Goal: Information Seeking & Learning: Learn about a topic

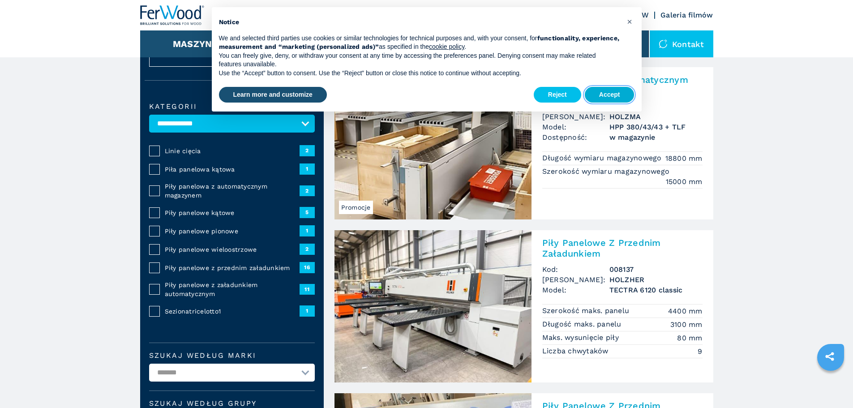
click at [615, 93] on button "Accept" at bounding box center [610, 95] width 50 height 16
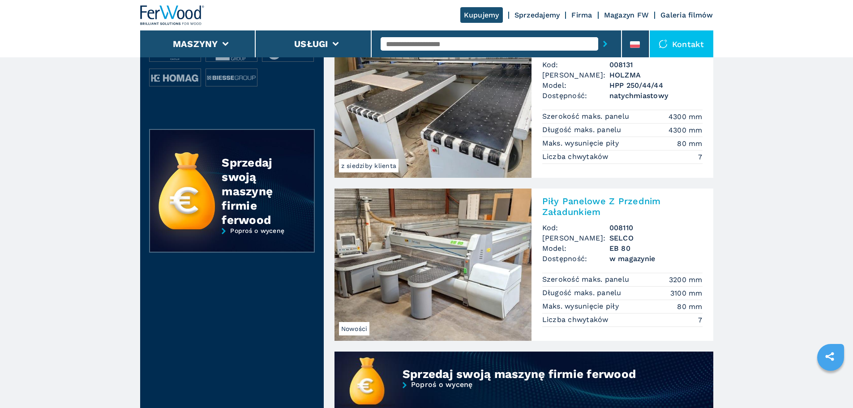
scroll to position [423, 0]
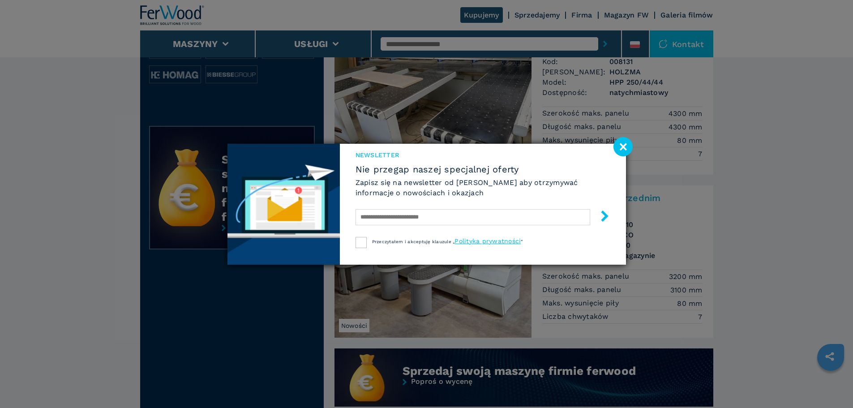
click at [623, 151] on image at bounding box center [623, 146] width 19 height 19
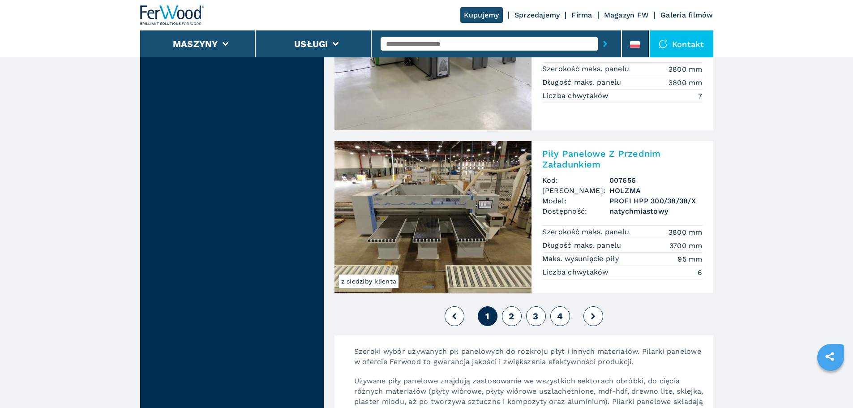
scroll to position [1929, 0]
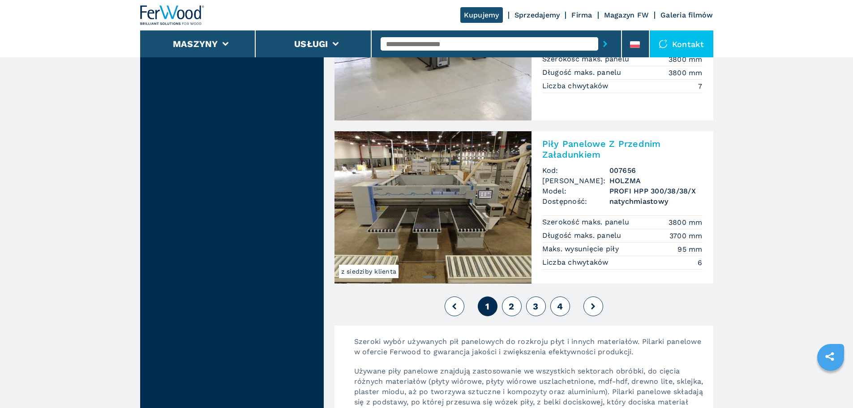
click at [513, 311] on span "2" at bounding box center [511, 306] width 5 height 11
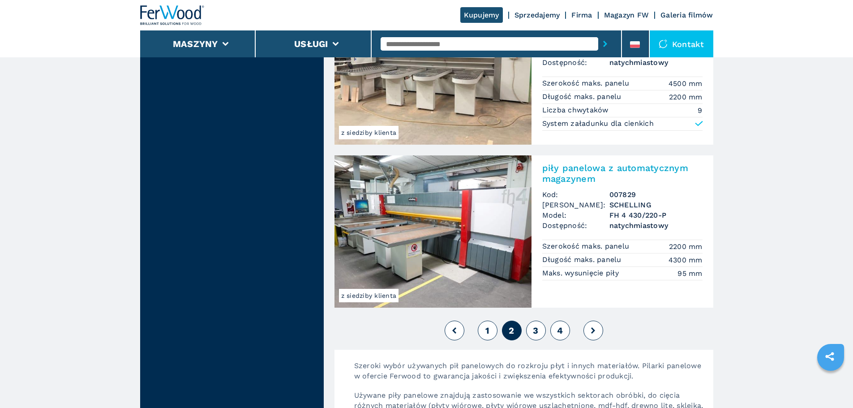
scroll to position [2114, 0]
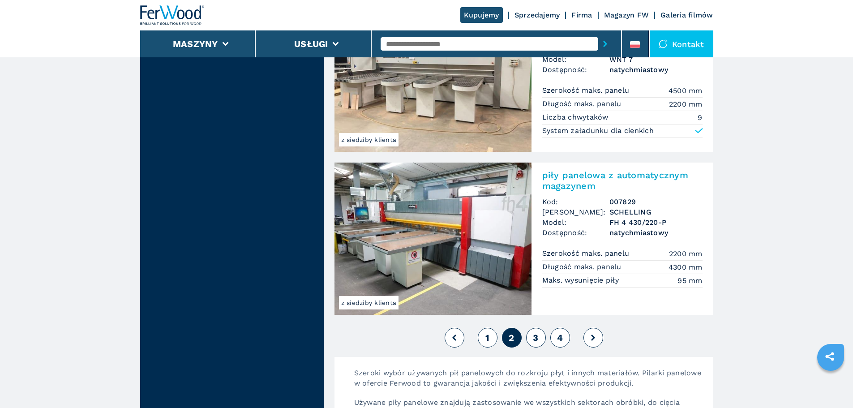
click at [545, 338] on button "3" at bounding box center [536, 338] width 20 height 20
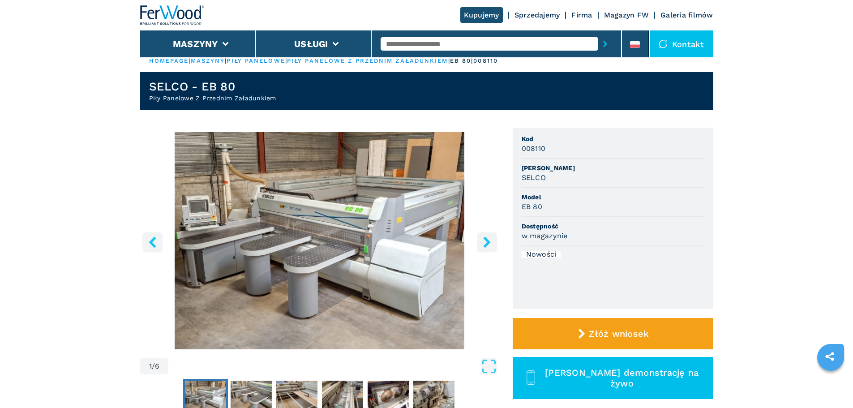
scroll to position [64, 0]
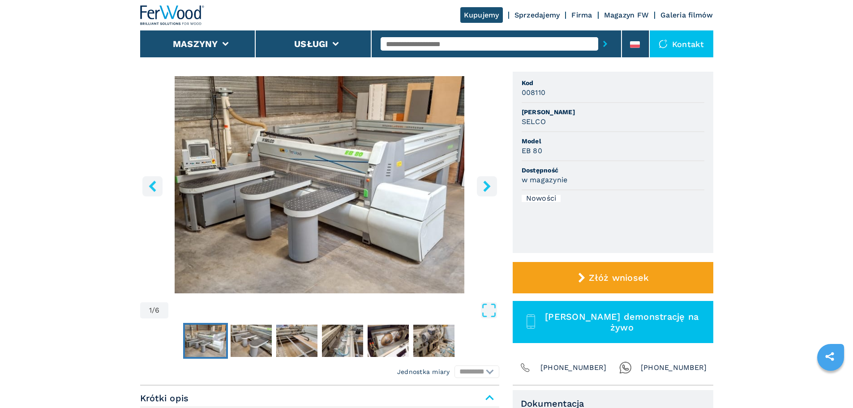
click at [488, 191] on icon "right-button" at bounding box center [487, 186] width 11 height 11
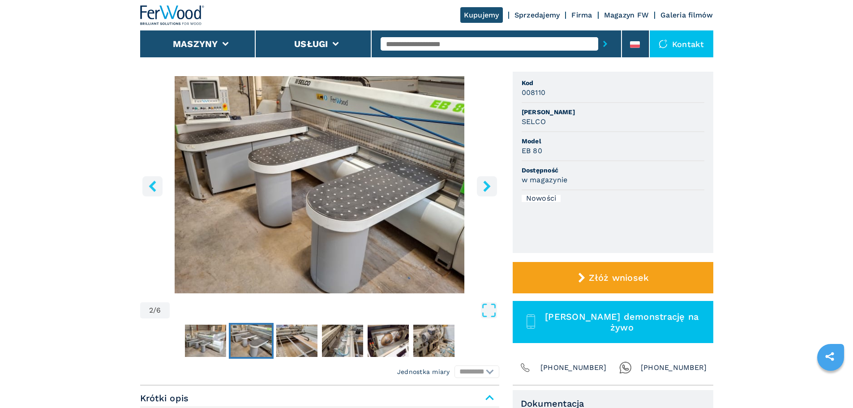
click at [488, 191] on icon "right-button" at bounding box center [487, 186] width 11 height 11
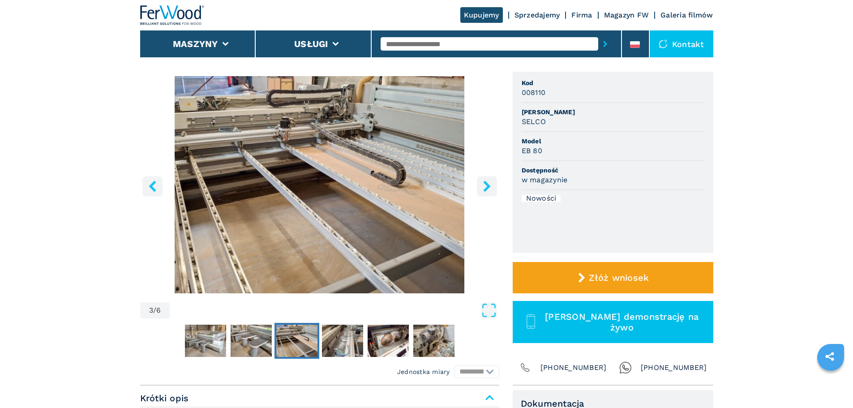
click at [488, 191] on icon "right-button" at bounding box center [487, 186] width 11 height 11
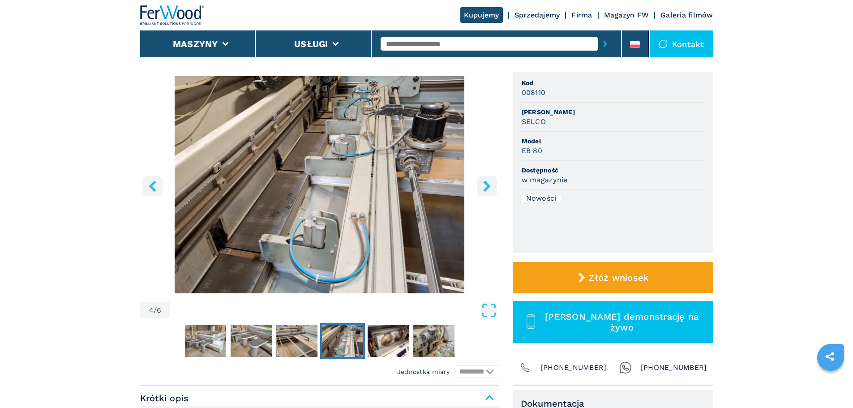
click at [488, 191] on icon "right-button" at bounding box center [487, 186] width 11 height 11
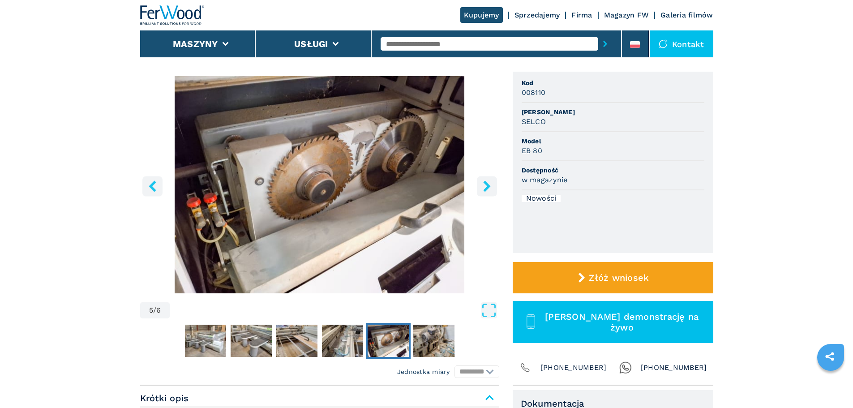
click at [488, 191] on icon "right-button" at bounding box center [487, 186] width 11 height 11
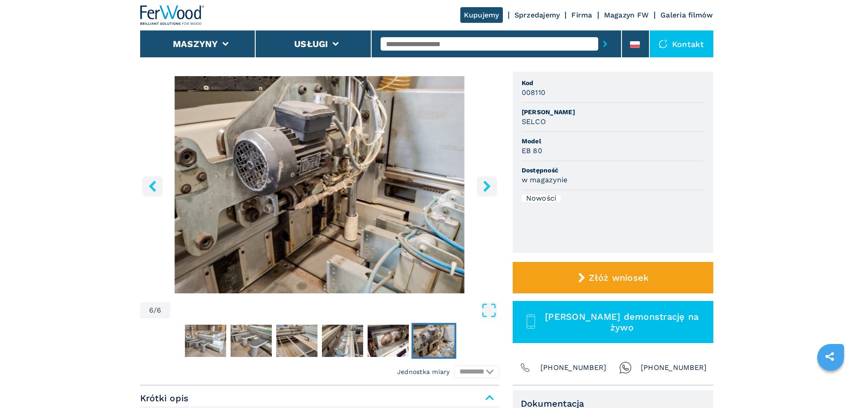
click at [488, 191] on icon "right-button" at bounding box center [487, 186] width 11 height 11
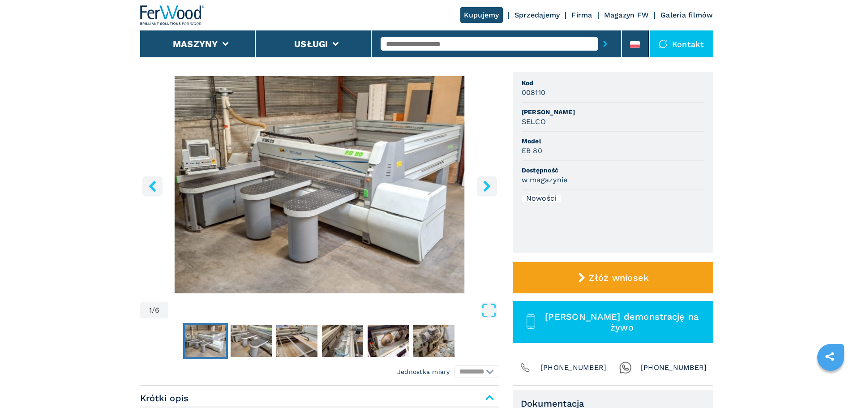
click at [488, 191] on icon "right-button" at bounding box center [487, 186] width 11 height 11
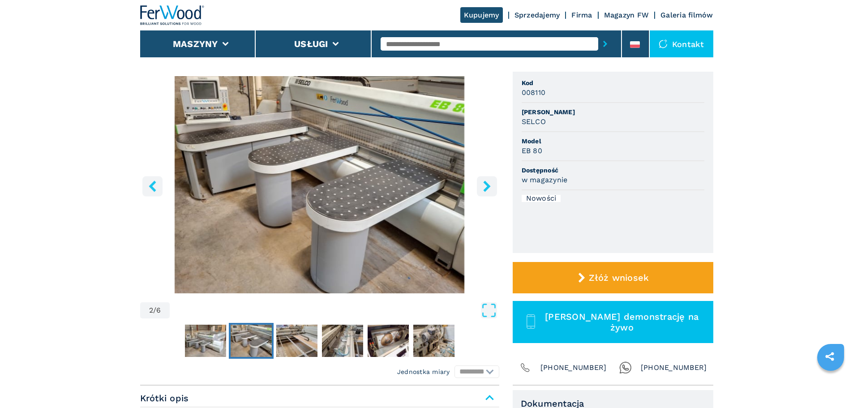
click at [488, 191] on icon "right-button" at bounding box center [487, 186] width 11 height 11
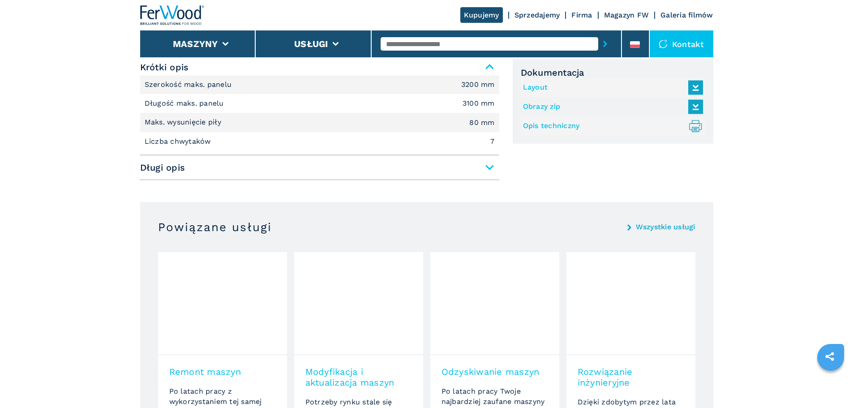
scroll to position [396, 0]
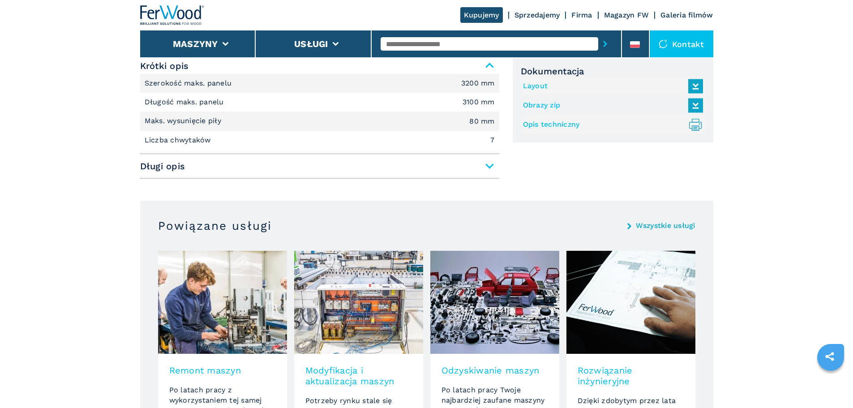
click at [488, 169] on span "Długi opis" at bounding box center [319, 166] width 359 height 16
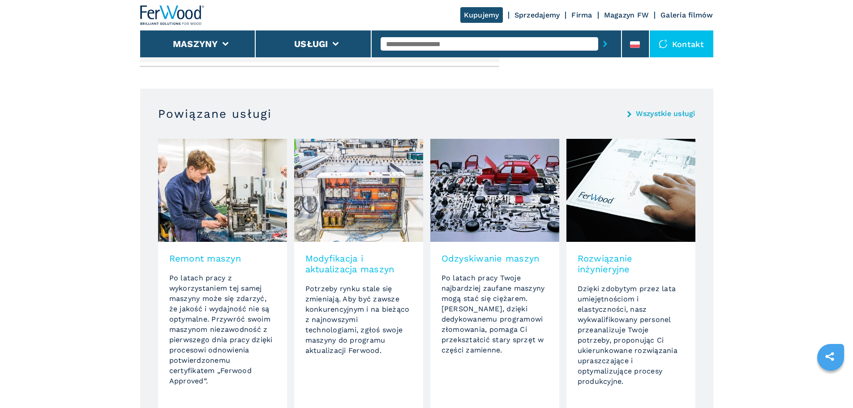
scroll to position [639, 0]
